Goal: Subscribe to service/newsletter

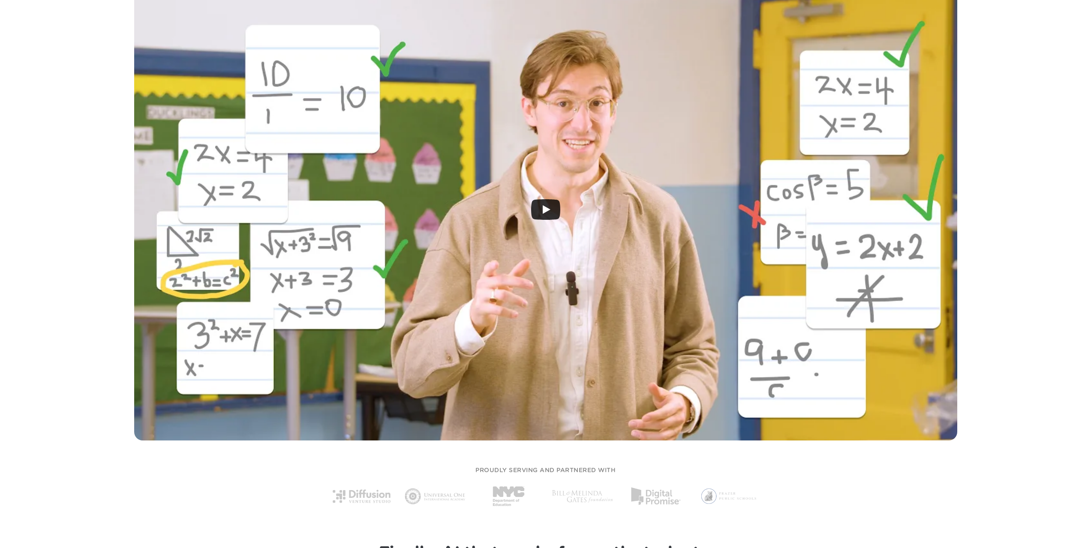
scroll to position [86, 0]
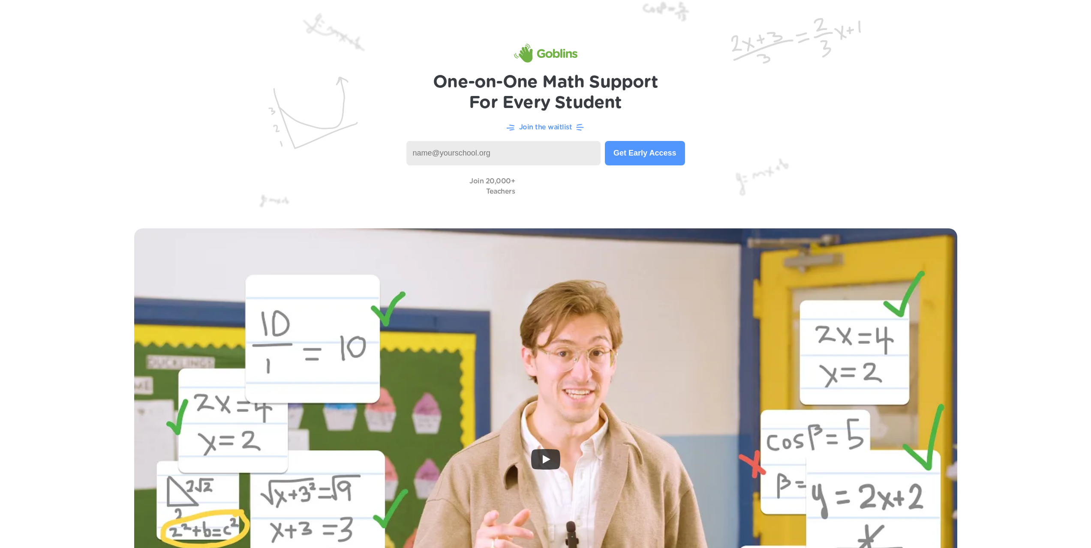
click at [460, 156] on input at bounding box center [503, 153] width 195 height 24
click at [466, 153] on input at bounding box center [503, 153] width 195 height 24
type input "ehill@ccusd93.net"
type input "ehill@ccusd93.org"
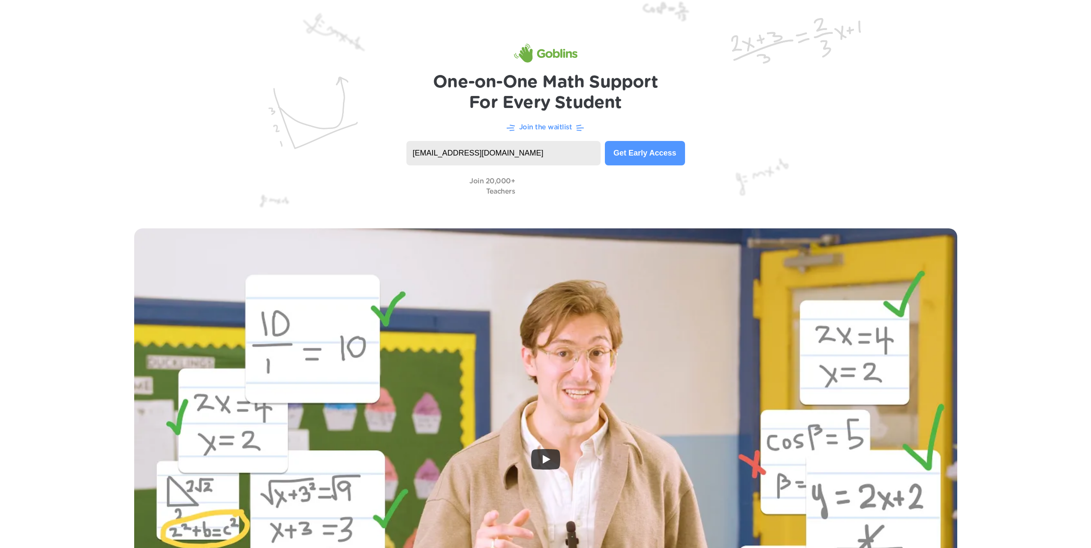
click at [644, 151] on button "Get Early Access" at bounding box center [645, 153] width 80 height 24
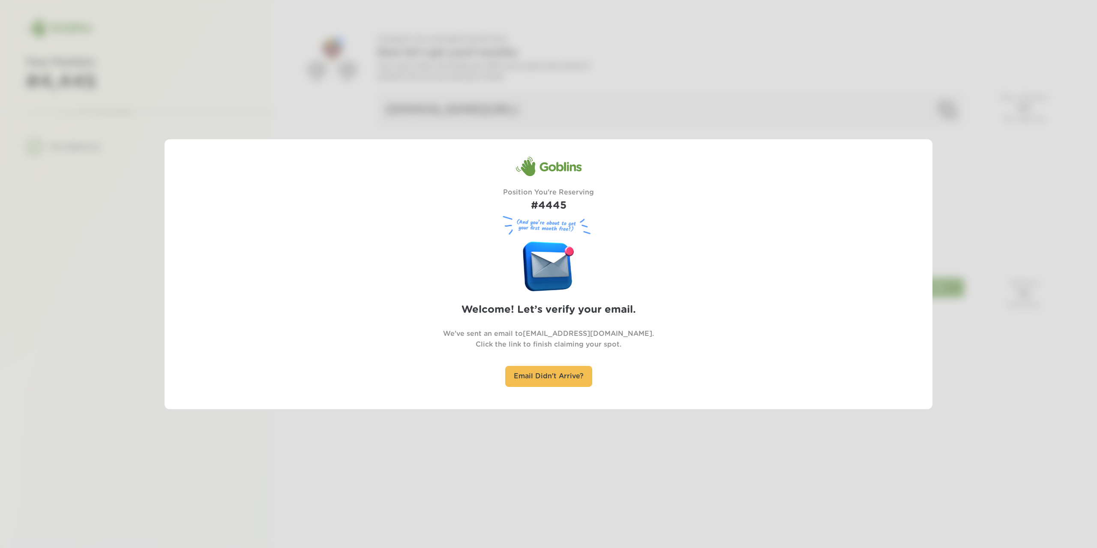
click at [212, 95] on div at bounding box center [548, 274] width 1097 height 548
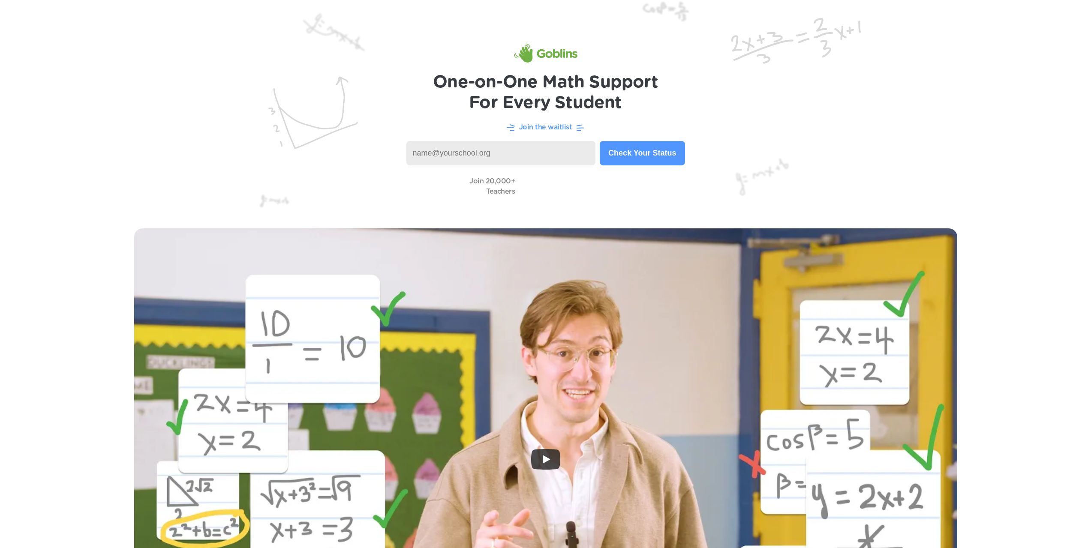
click at [567, 54] on img at bounding box center [545, 53] width 63 height 19
click at [557, 58] on img at bounding box center [545, 53] width 63 height 19
click at [557, 56] on img at bounding box center [545, 53] width 63 height 19
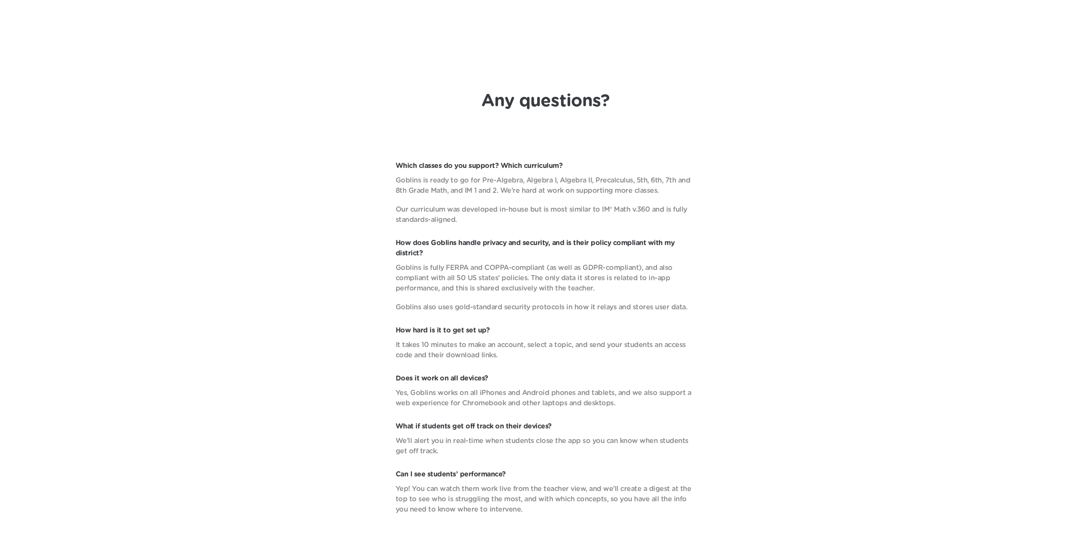
scroll to position [3367, 0]
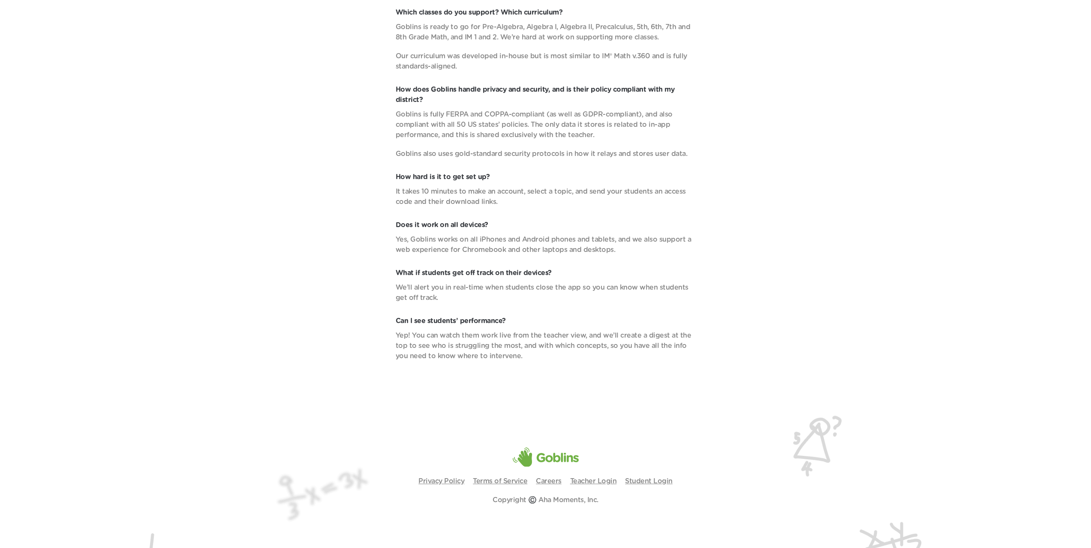
click at [587, 475] on img at bounding box center [545, 476] width 1091 height 144
click at [587, 480] on link "Teacher Login" at bounding box center [593, 481] width 47 height 7
click at [585, 479] on link "Teacher Login" at bounding box center [593, 481] width 47 height 7
click at [664, 478] on link "Student Login" at bounding box center [649, 481] width 48 height 7
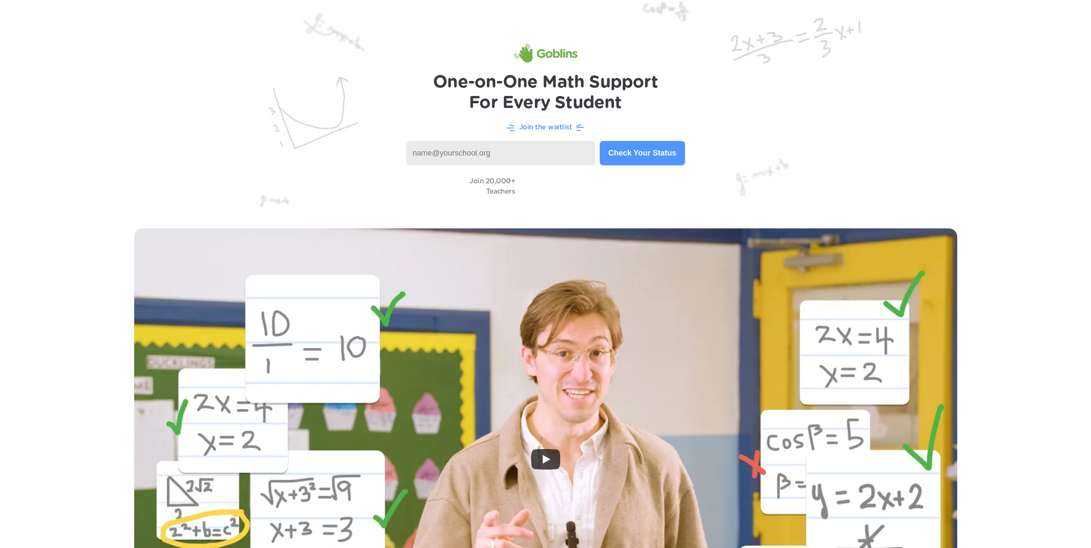
click at [550, 55] on img at bounding box center [545, 53] width 63 height 19
click at [1088, 36] on img at bounding box center [545, 108] width 1091 height 216
